Goal: Check status: Check status

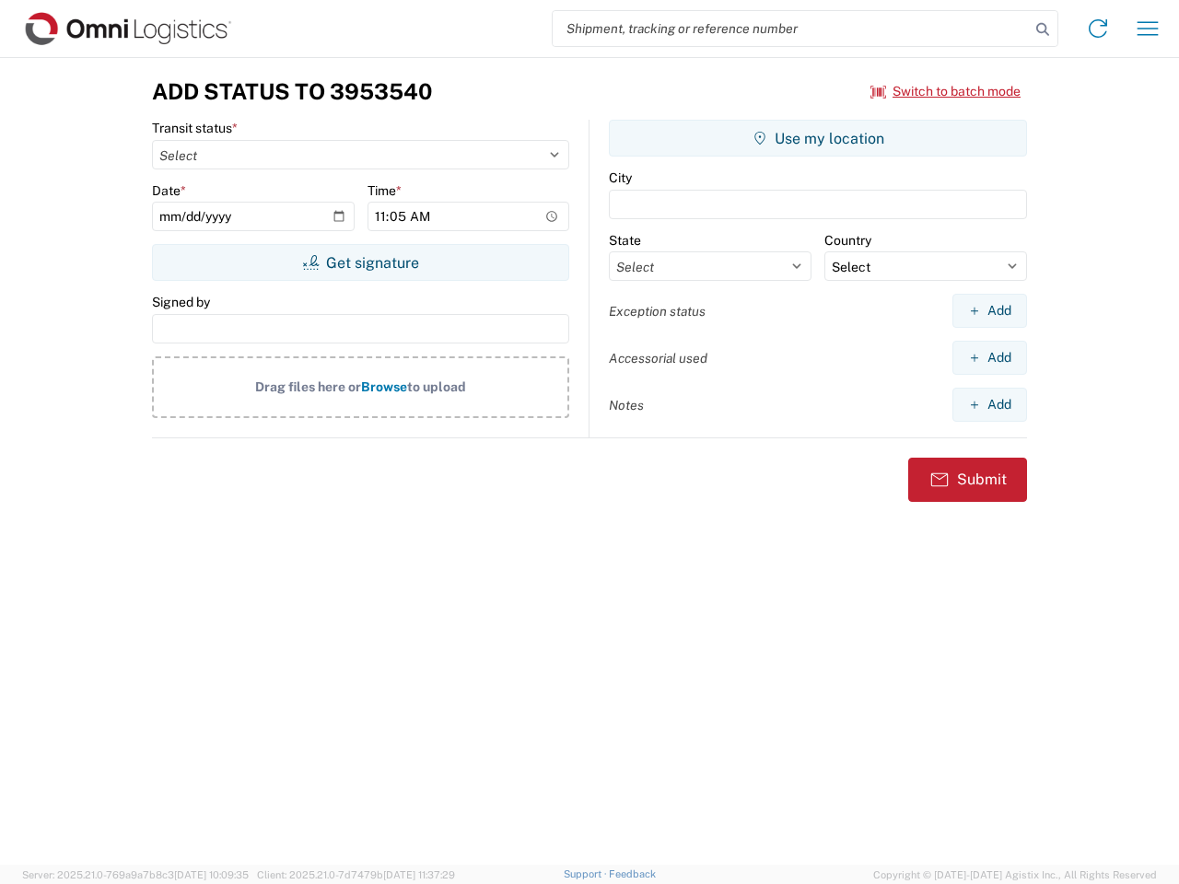
click at [791, 29] on input "search" at bounding box center [791, 28] width 477 height 35
click at [1043, 29] on icon at bounding box center [1043, 30] width 26 height 26
click at [1098, 29] on icon at bounding box center [1097, 28] width 29 height 29
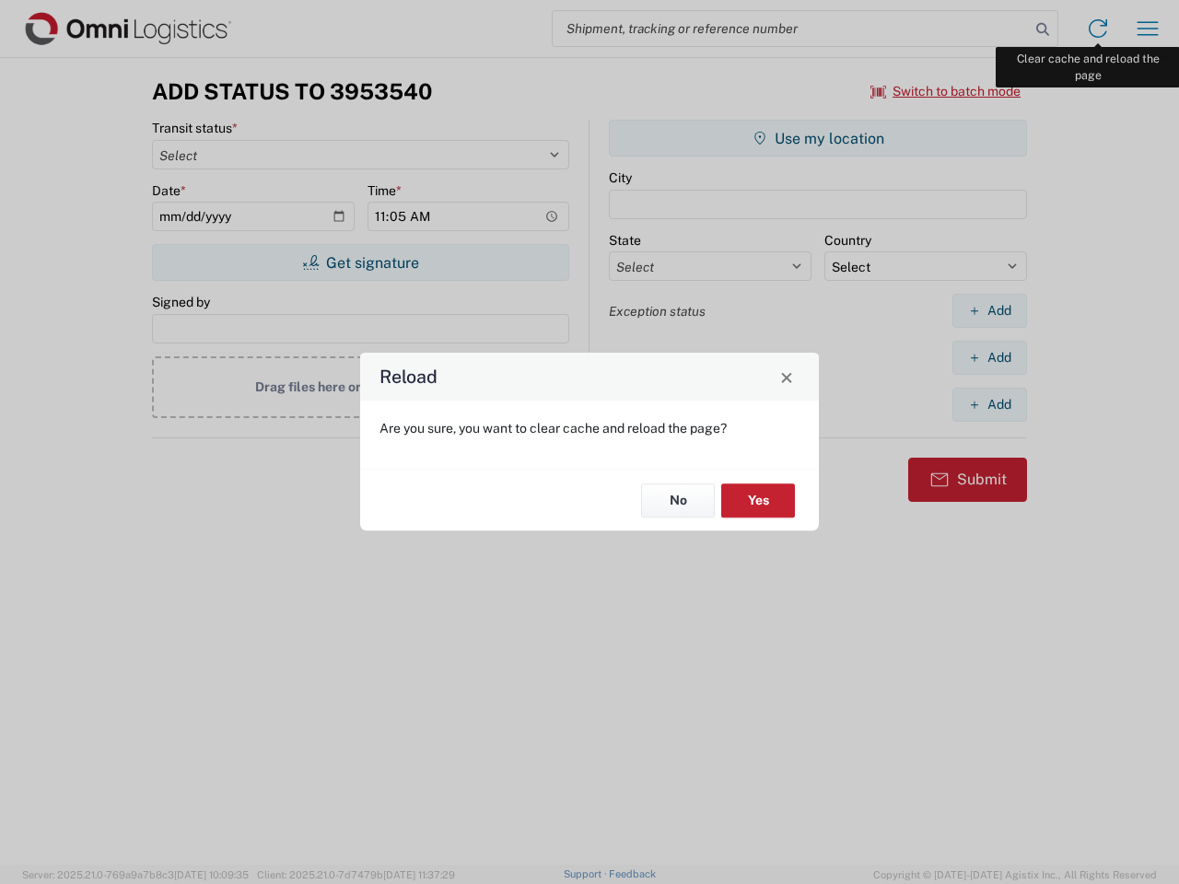
click at [1148, 29] on div "Reload Are you sure, you want to clear cache and reload the page? No Yes" at bounding box center [589, 442] width 1179 height 884
click at [946, 91] on div "Reload Are you sure, you want to clear cache and reload the page? No Yes" at bounding box center [589, 442] width 1179 height 884
click at [360, 263] on div "Reload Are you sure, you want to clear cache and reload the page? No Yes" at bounding box center [589, 442] width 1179 height 884
click at [818, 138] on div "Reload Are you sure, you want to clear cache and reload the page? No Yes" at bounding box center [589, 442] width 1179 height 884
click at [989, 310] on div "Reload Are you sure, you want to clear cache and reload the page? No Yes" at bounding box center [589, 442] width 1179 height 884
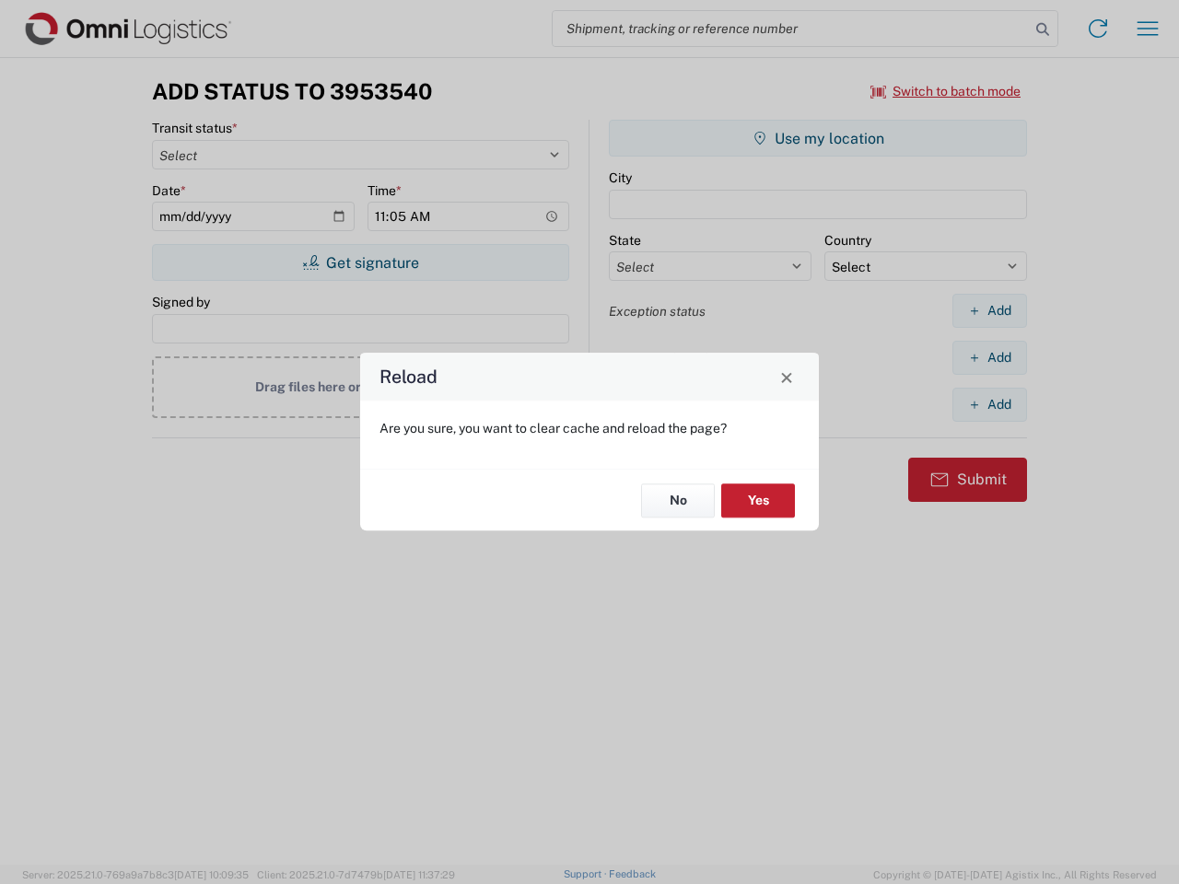
click at [989, 357] on div "Reload Are you sure, you want to clear cache and reload the page? No Yes" at bounding box center [589, 442] width 1179 height 884
click at [989, 404] on div "Reload Are you sure, you want to clear cache and reload the page? No Yes" at bounding box center [589, 442] width 1179 height 884
